Goal: Information Seeking & Learning: Check status

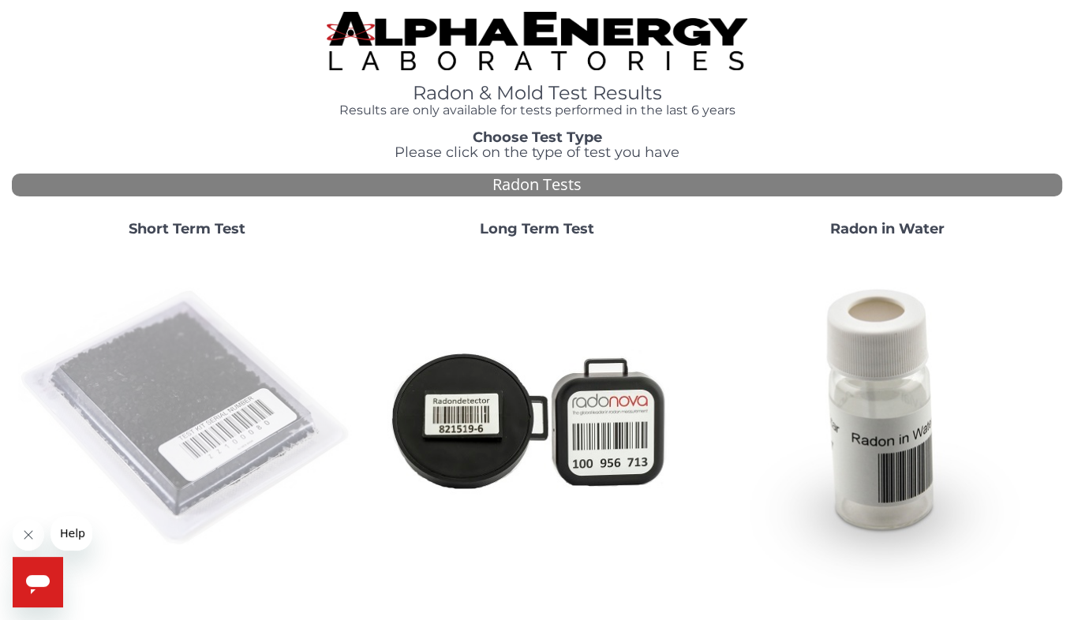
click at [174, 375] on img at bounding box center [187, 419] width 338 height 338
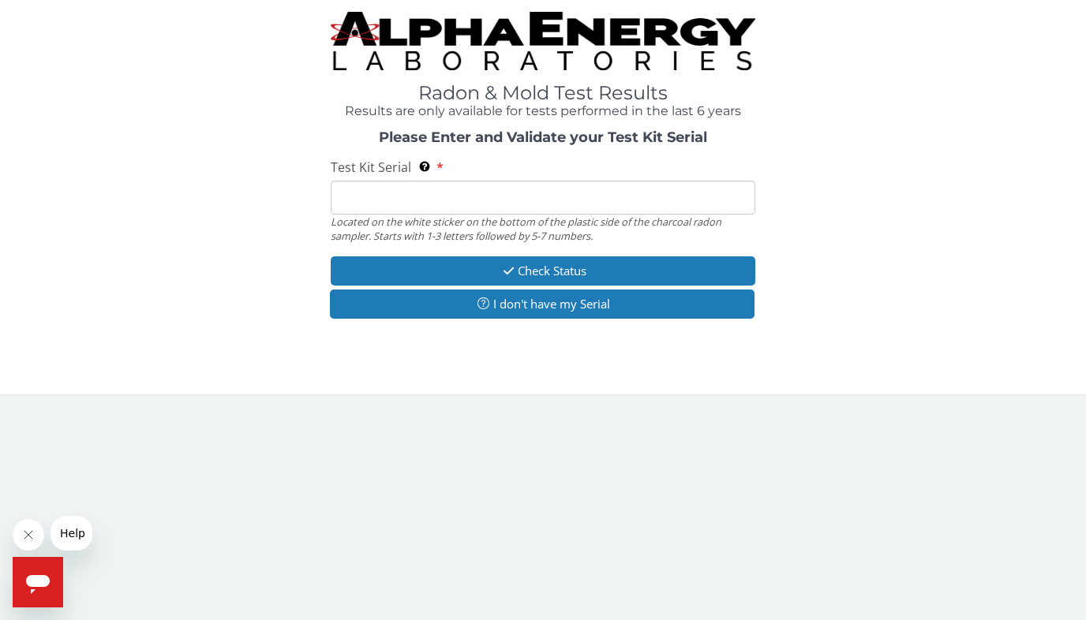
click at [531, 175] on div "Test Kit Serial Located on the white sticker on the bottom of the plastic side …" at bounding box center [543, 201] width 424 height 84
click at [524, 196] on input "Test Kit Serial Located on the white sticker on the bottom of the plastic side …" at bounding box center [543, 198] width 424 height 34
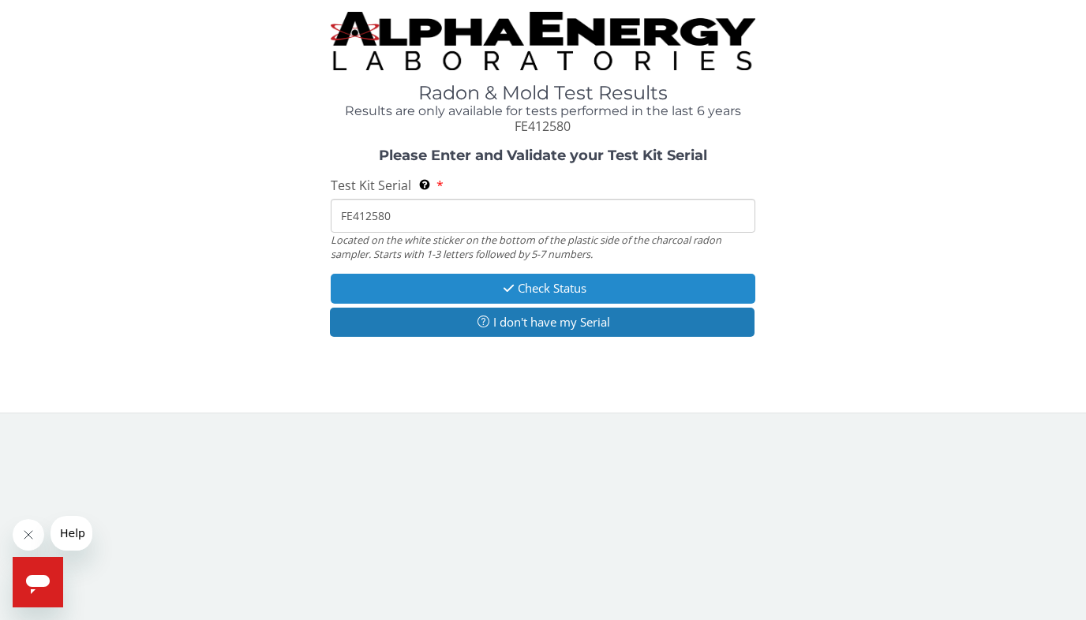
type input "FE412580"
click at [565, 295] on button "Check Status" at bounding box center [543, 288] width 424 height 29
